Goal: Task Accomplishment & Management: Complete application form

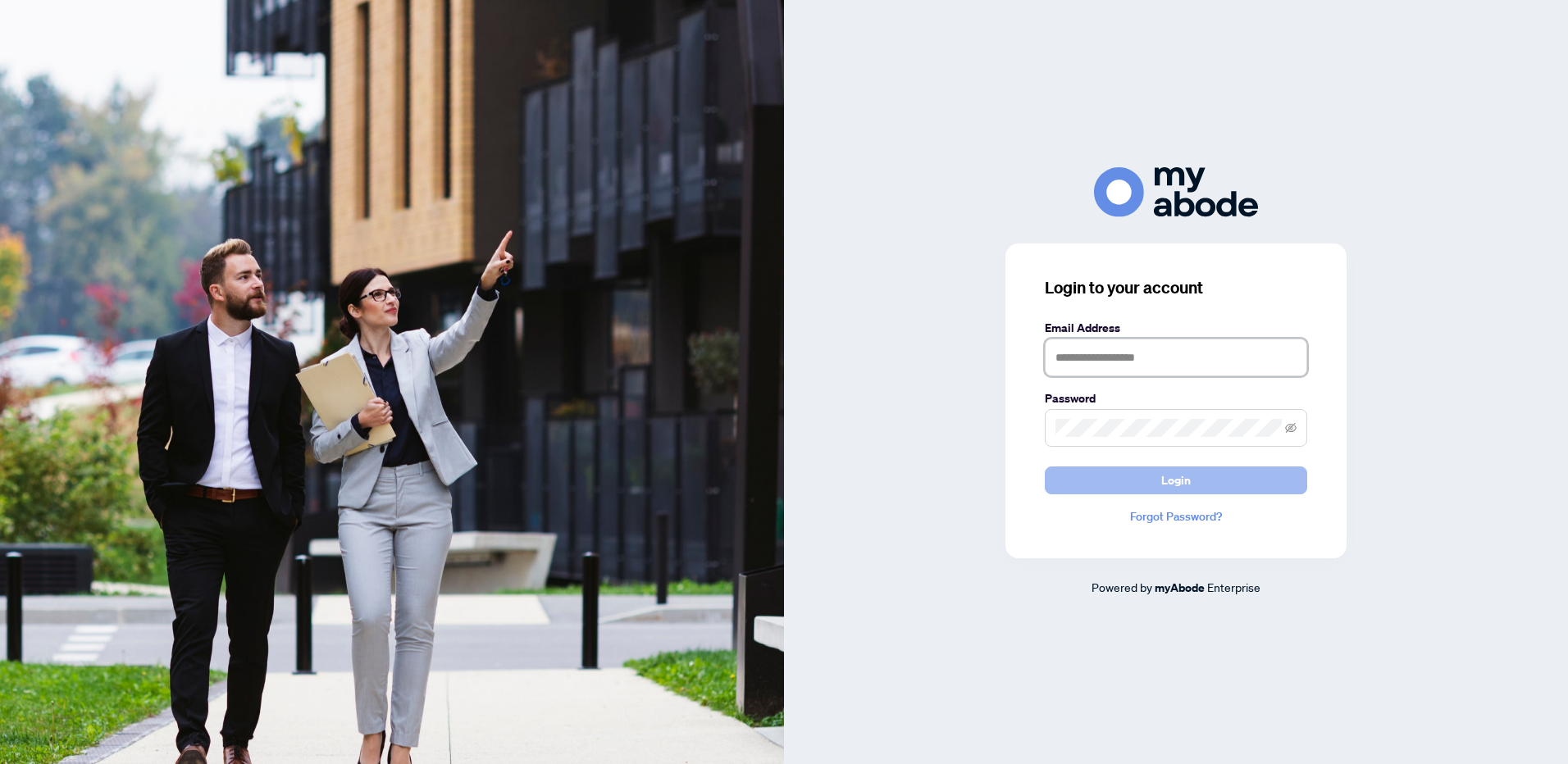
type input "**********"
click at [1167, 484] on span "Login" at bounding box center [1176, 480] width 30 height 26
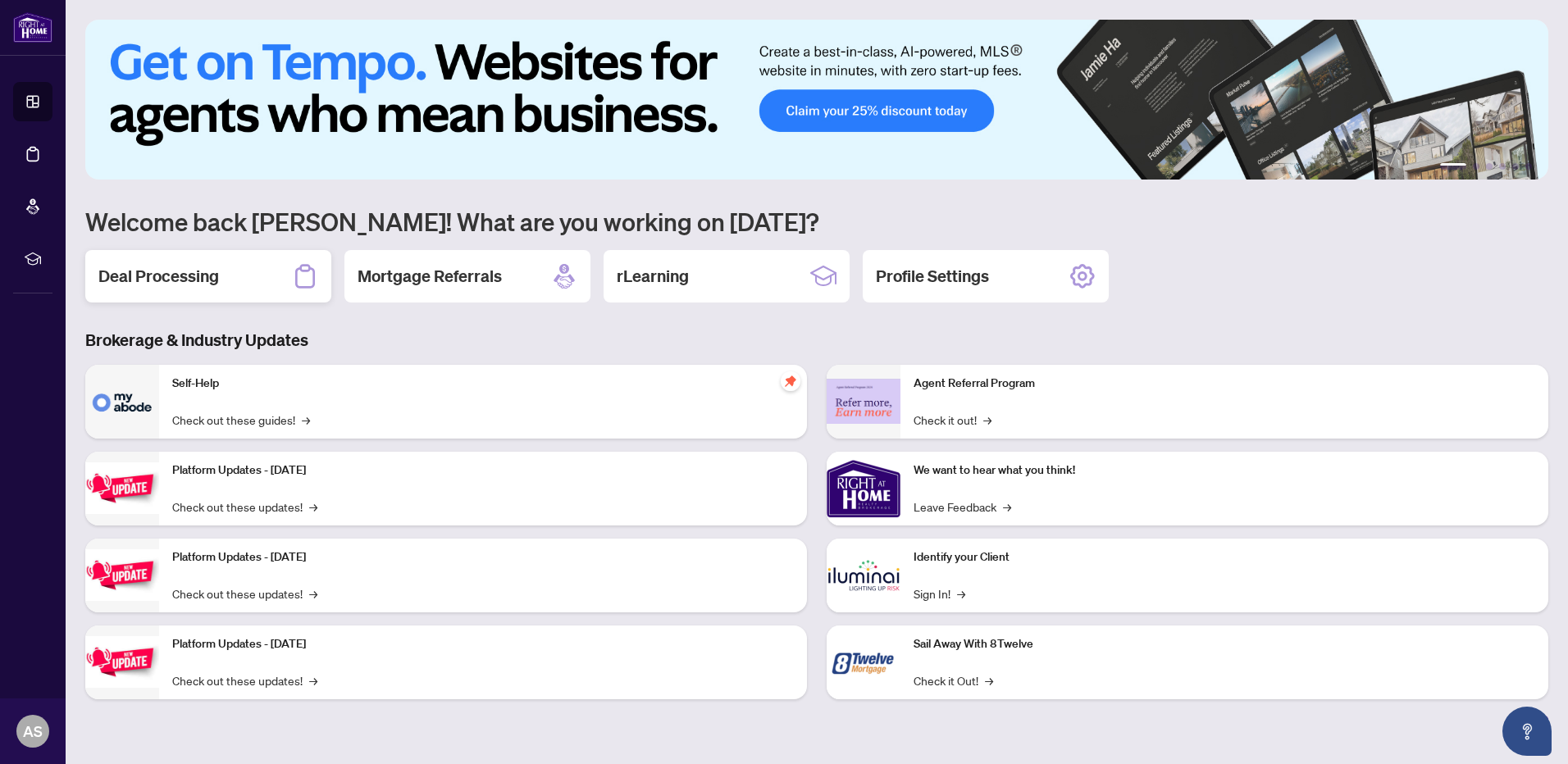
click at [174, 269] on h2 "Deal Processing" at bounding box center [158, 276] width 121 height 23
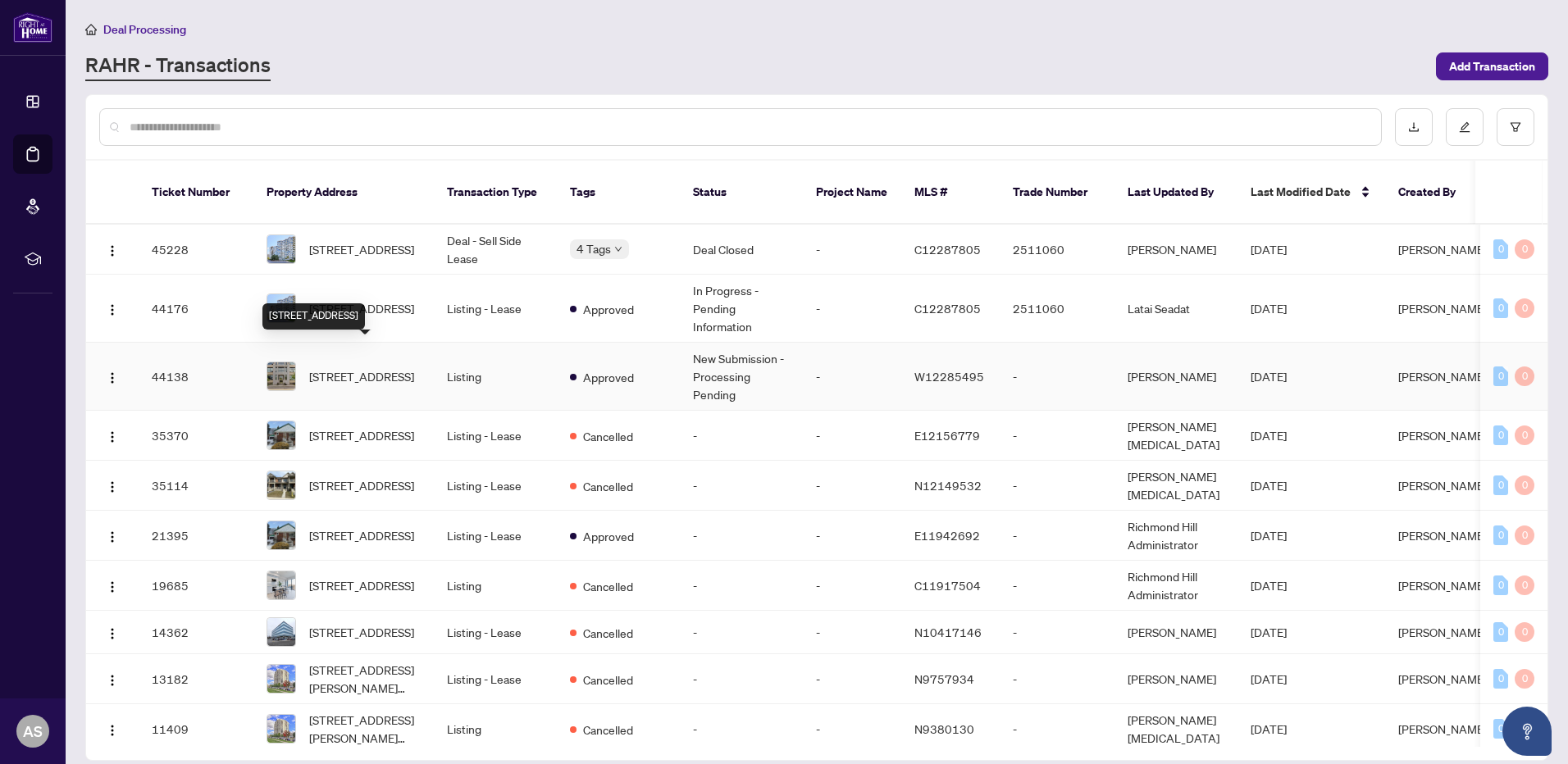
click at [382, 367] on span "[STREET_ADDRESS]" at bounding box center [362, 377] width 105 height 18
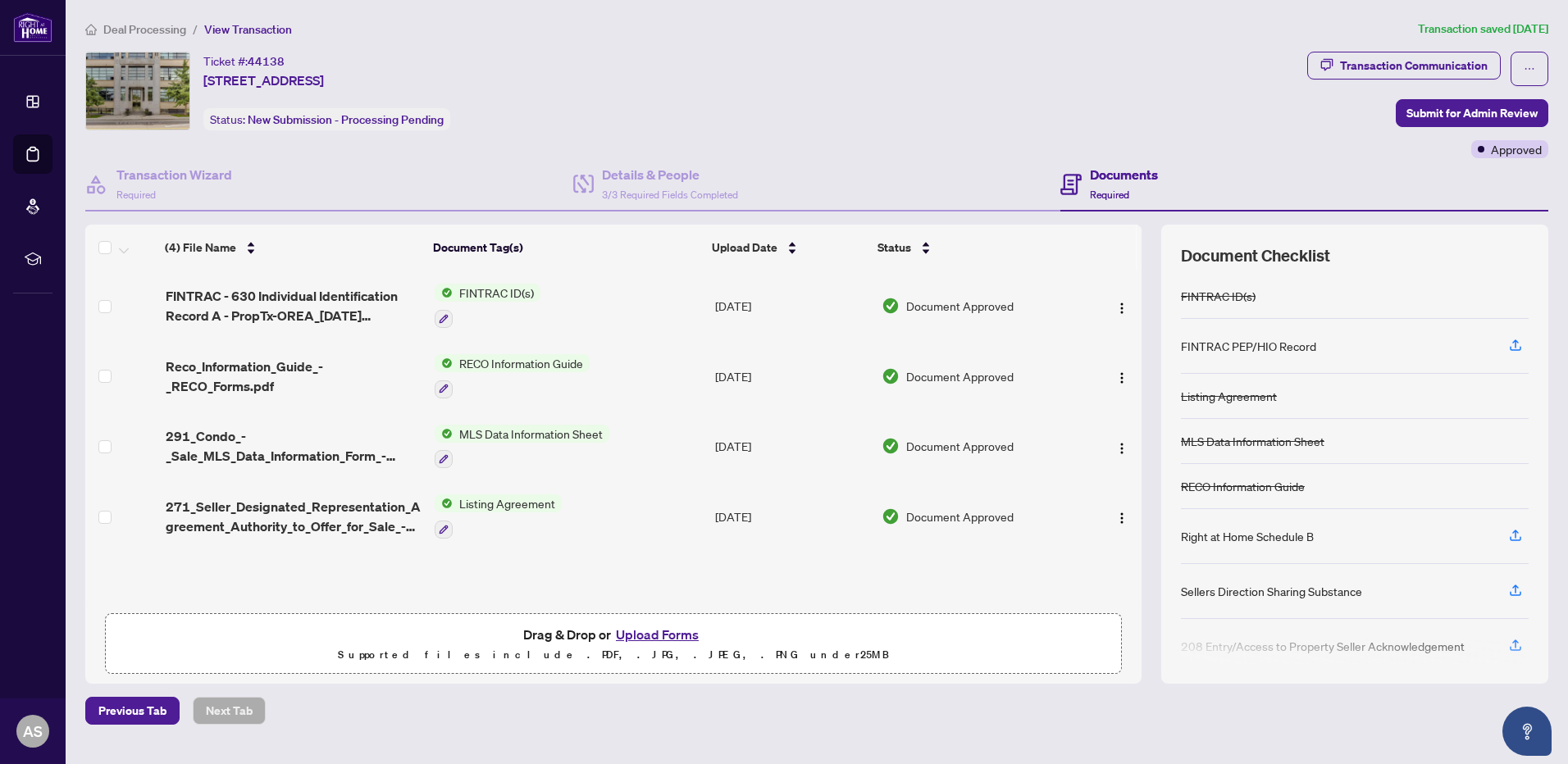
click at [655, 631] on button "Upload Forms" at bounding box center [657, 633] width 93 height 21
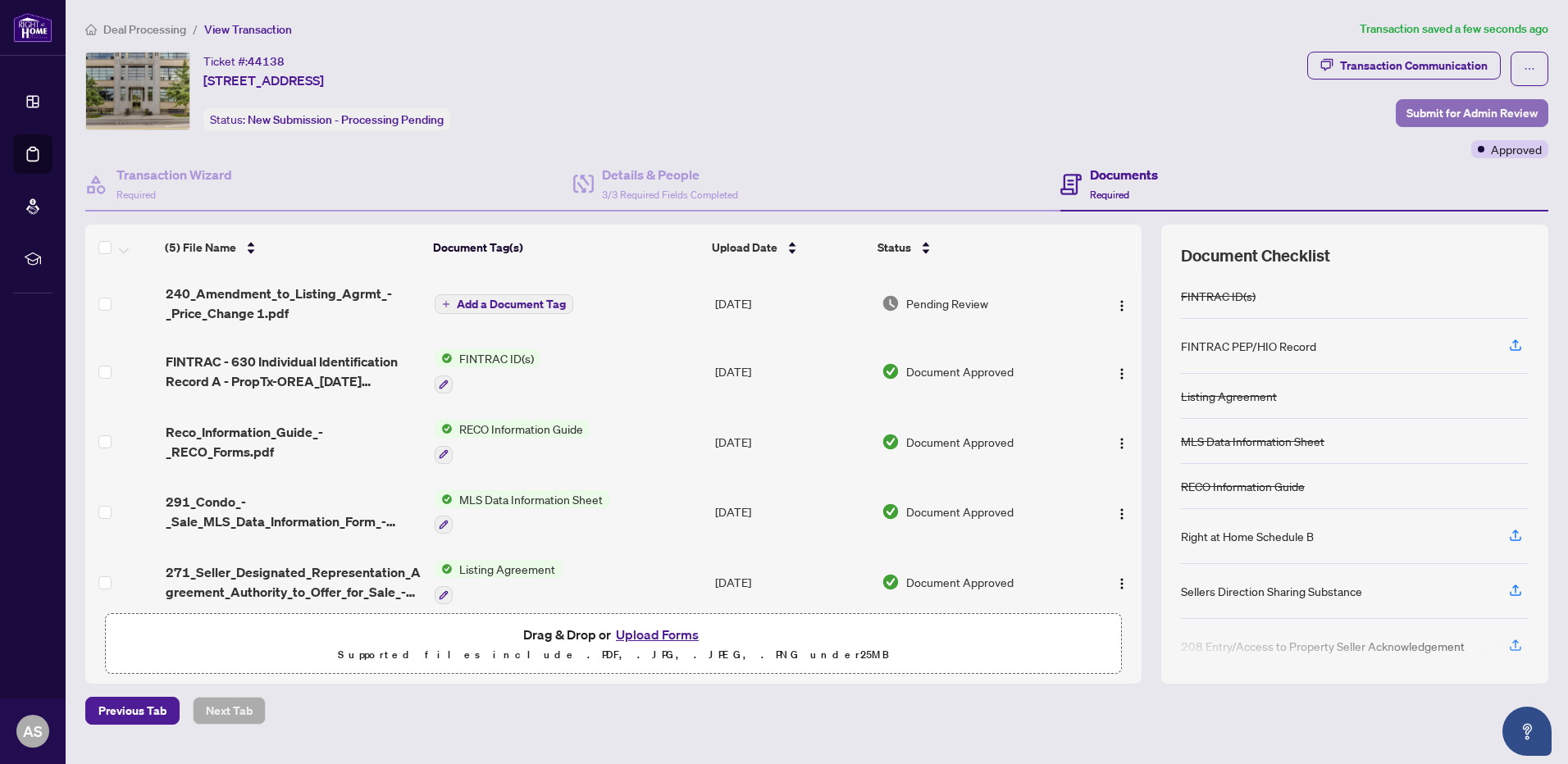
click at [1459, 111] on span "Submit for Admin Review" at bounding box center [1472, 113] width 132 height 26
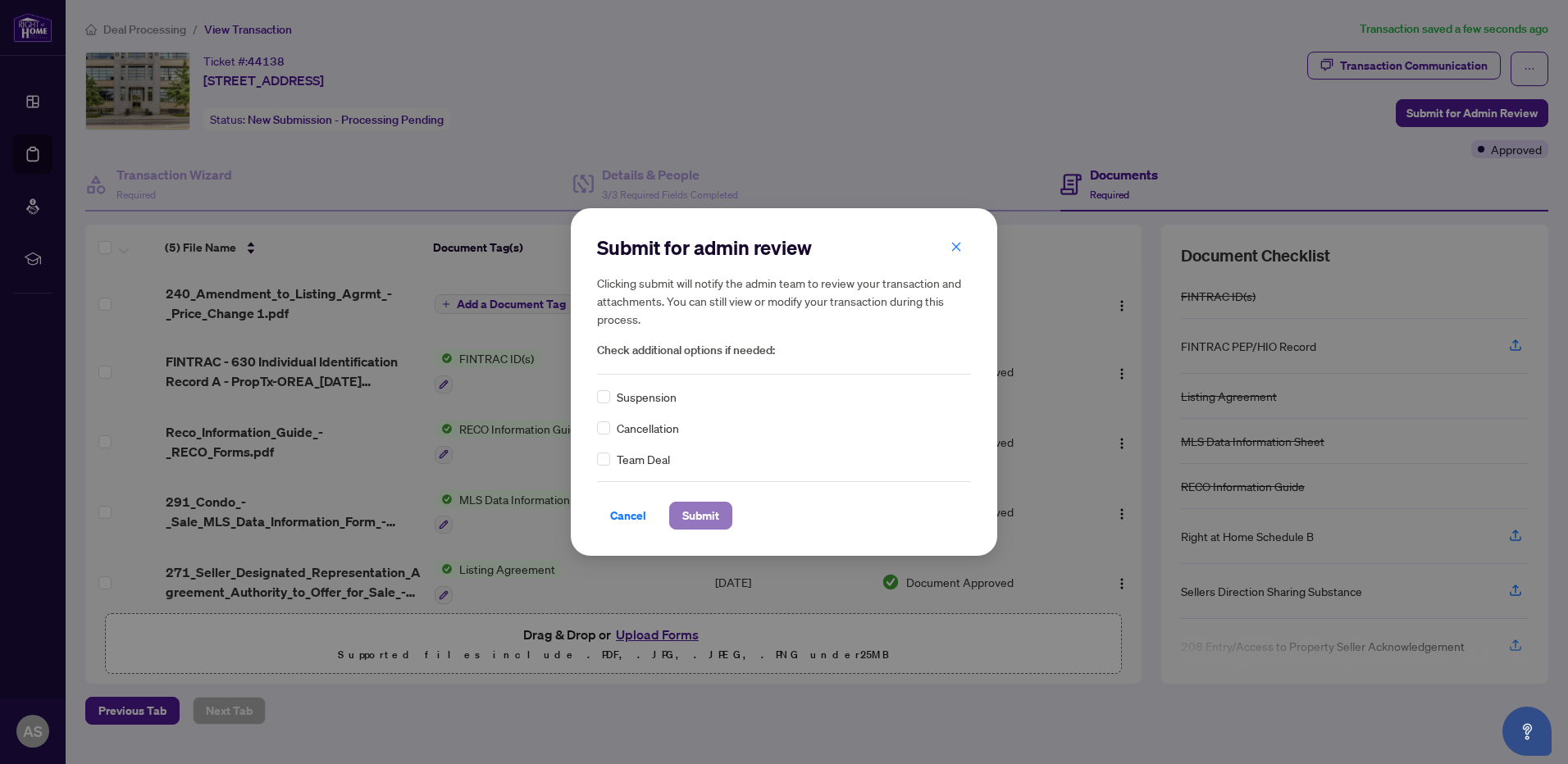
click at [705, 512] on span "Submit" at bounding box center [701, 515] width 37 height 26
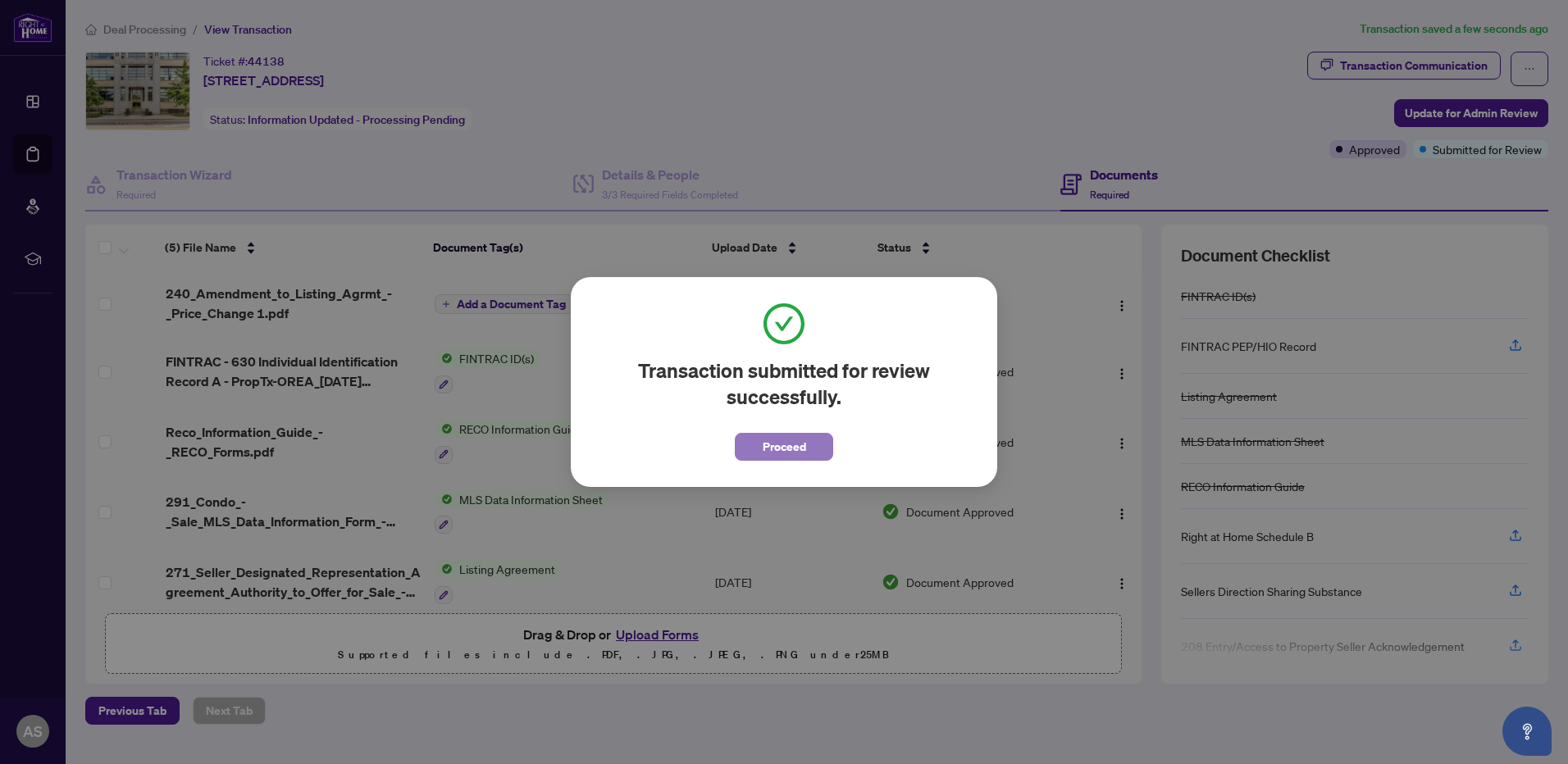
click at [791, 446] on span "Proceed" at bounding box center [784, 446] width 44 height 26
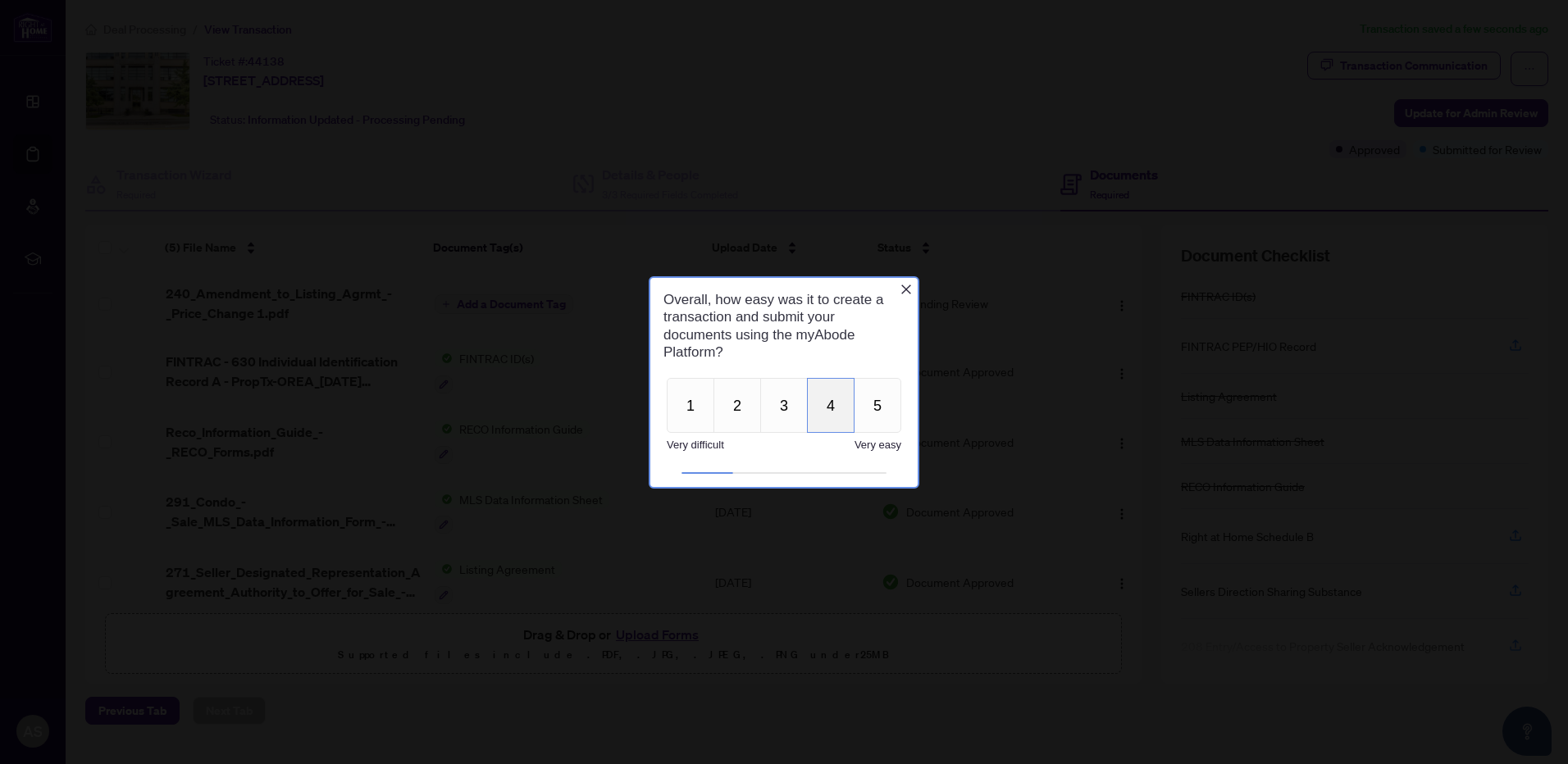
click at [827, 406] on button "4" at bounding box center [831, 405] width 47 height 55
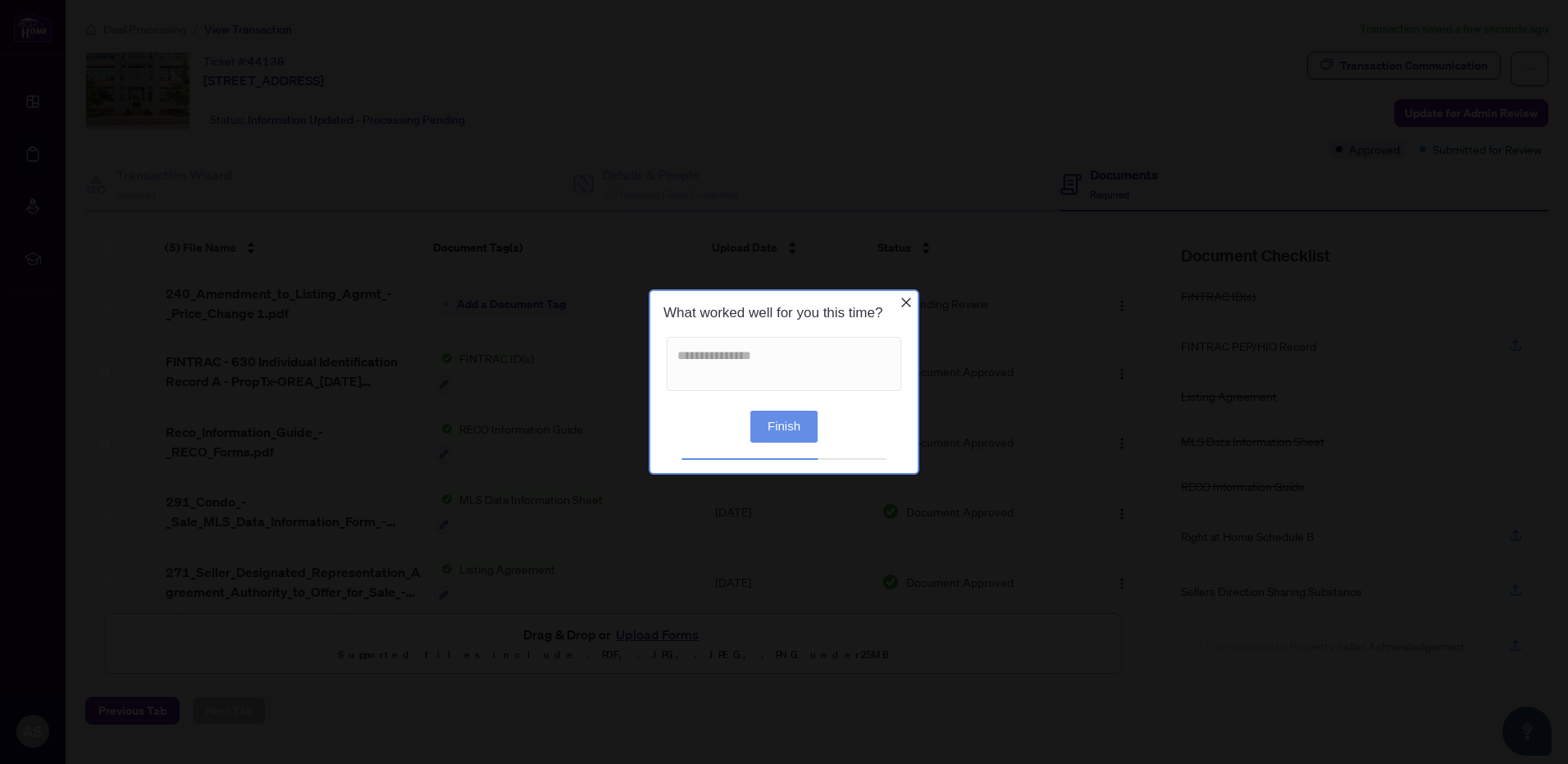
click at [778, 426] on button "Finish" at bounding box center [784, 426] width 67 height 32
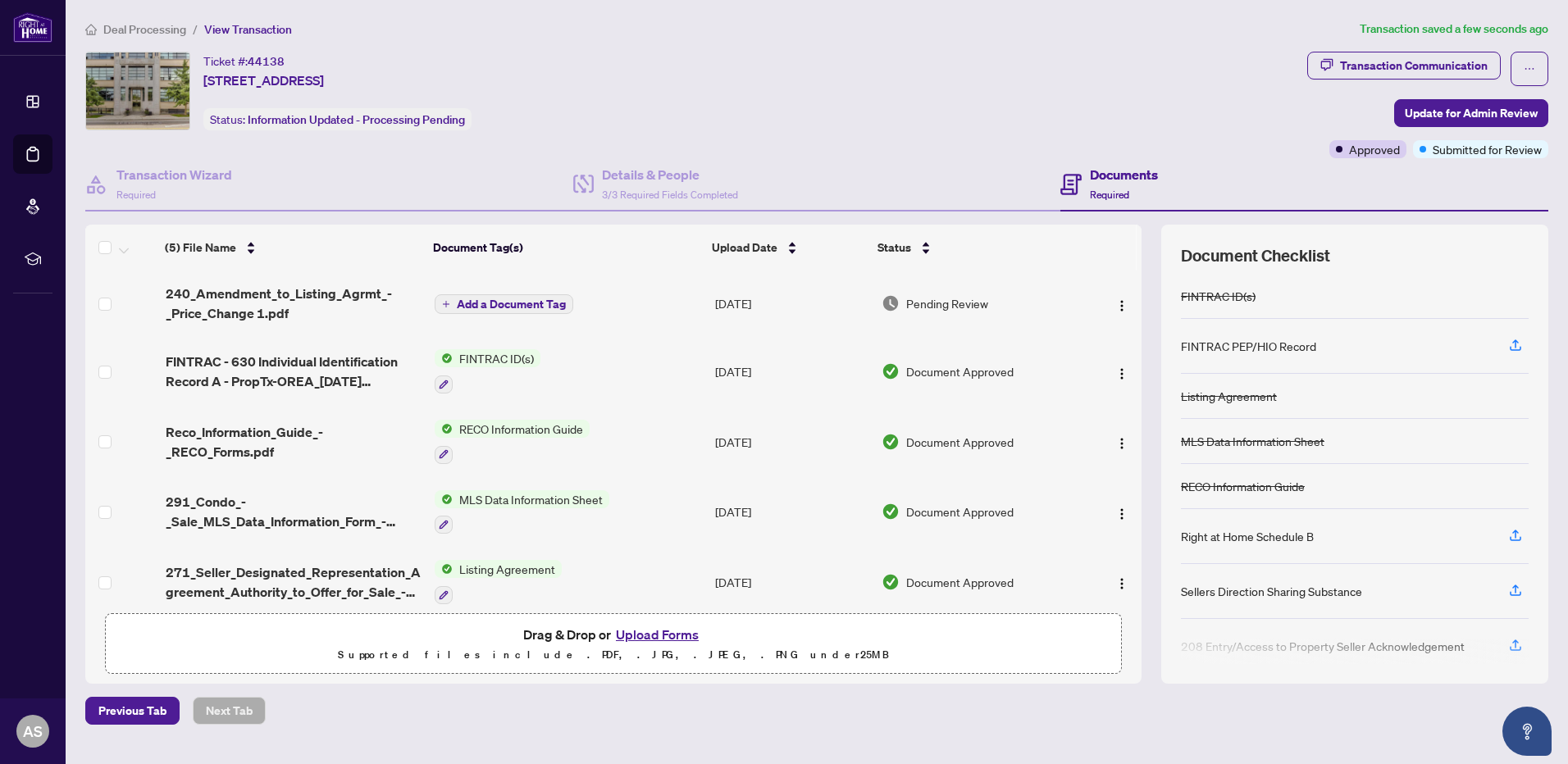
click at [916, 70] on div "Ticket #: 44138 [STREET_ADDRESS] Status: Information Updated - Processing Pendi…" at bounding box center [693, 91] width 1216 height 79
